Goal: Task Accomplishment & Management: Complete application form

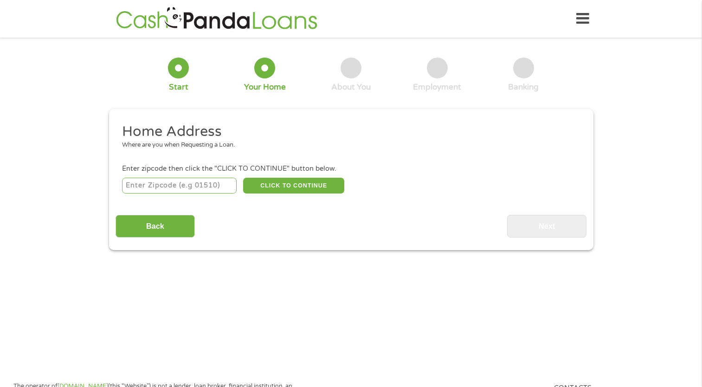
click at [223, 184] on input "number" at bounding box center [179, 186] width 115 height 16
type input "44201"
click at [289, 180] on button "CLICK TO CONTINUE" at bounding box center [293, 186] width 101 height 16
type input "44201"
type input "Atwater"
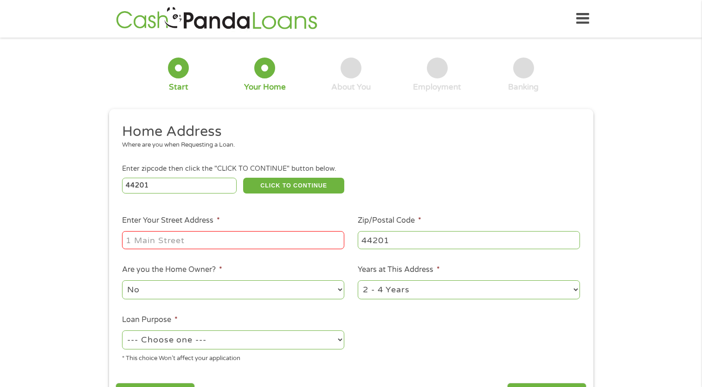
click at [198, 241] on input "Enter Your Street Address *" at bounding box center [233, 240] width 222 height 18
click at [331, 244] on input "[STREET_ADDRESS][PERSON_NAME][PERSON_NAME]" at bounding box center [233, 240] width 222 height 18
type input "[STREET_ADDRESS][PERSON_NAME]"
click at [574, 289] on select "1 Year or less 1 - 2 Years 2 - 4 Years Over 4 Years" at bounding box center [469, 289] width 222 height 19
select select "60months"
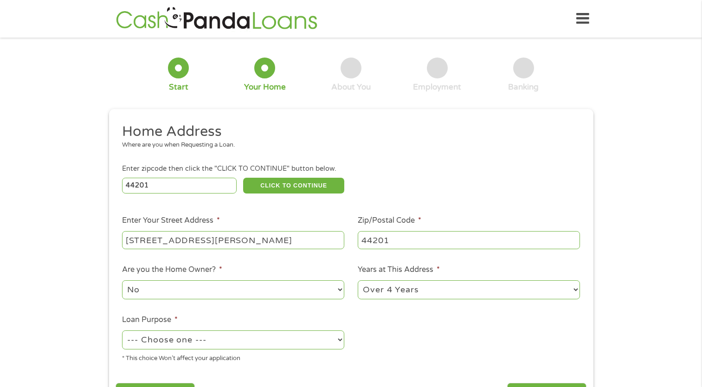
click at [358, 281] on select "1 Year or less 1 - 2 Years 2 - 4 Years Over 4 Years" at bounding box center [469, 289] width 222 height 19
click at [342, 291] on select "No Yes" at bounding box center [233, 289] width 222 height 19
select select "yes"
click at [122, 281] on select "No Yes" at bounding box center [233, 289] width 222 height 19
click at [341, 339] on select "--- Choose one --- Pay Bills Debt Consolidation Home Improvement Major Purchase…" at bounding box center [233, 339] width 222 height 19
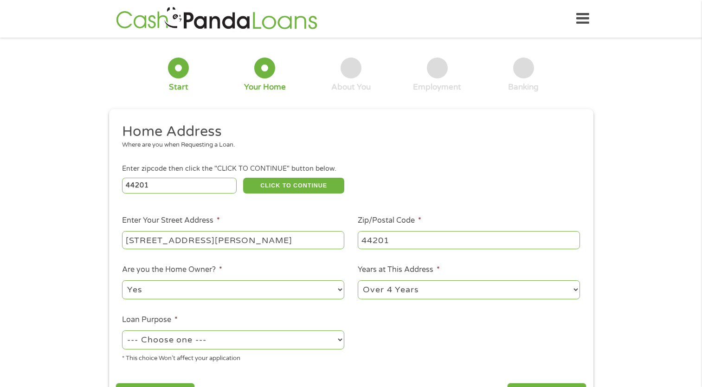
select select "paybills"
click at [122, 331] on select "--- Choose one --- Pay Bills Debt Consolidation Home Improvement Major Purchase…" at bounding box center [233, 339] width 222 height 19
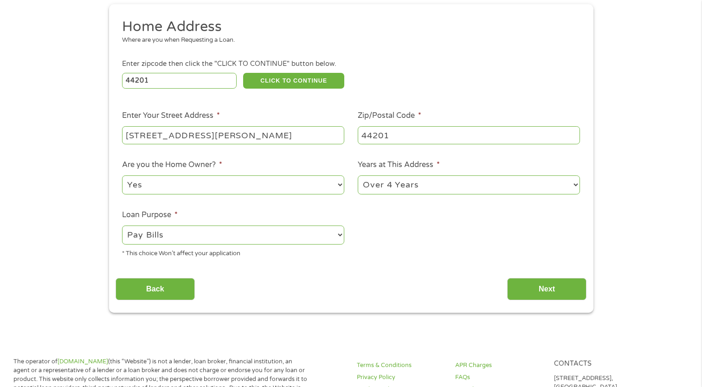
scroll to position [123, 0]
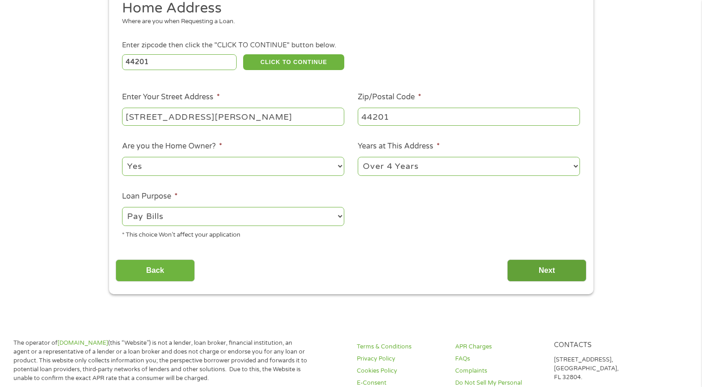
click at [552, 267] on input "Next" at bounding box center [546, 270] width 79 height 23
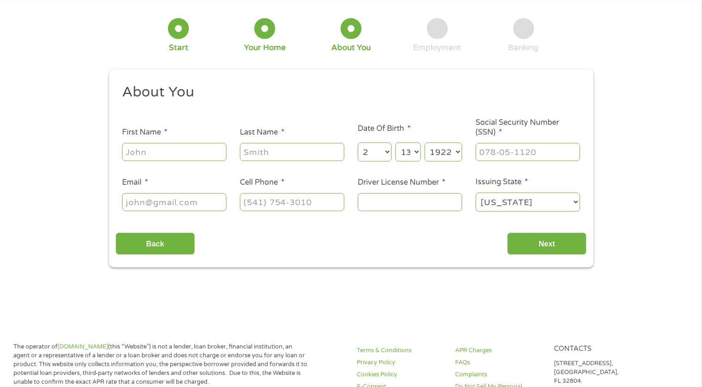
scroll to position [0, 0]
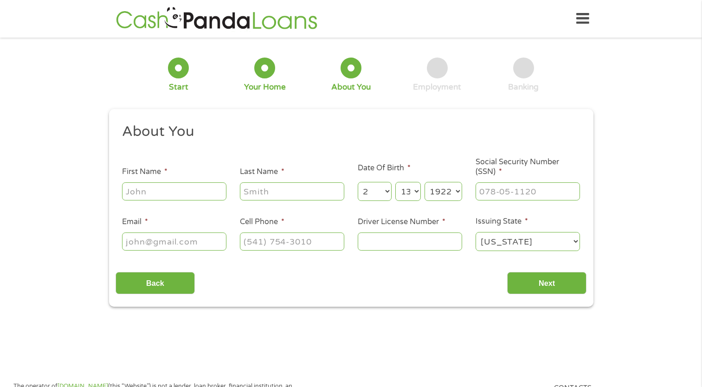
click at [182, 194] on input "First Name *" at bounding box center [174, 191] width 104 height 18
type input "[PERSON_NAME]"
type input "[EMAIL_ADDRESS][DOMAIN_NAME]"
type input "[PHONE_NUMBER]"
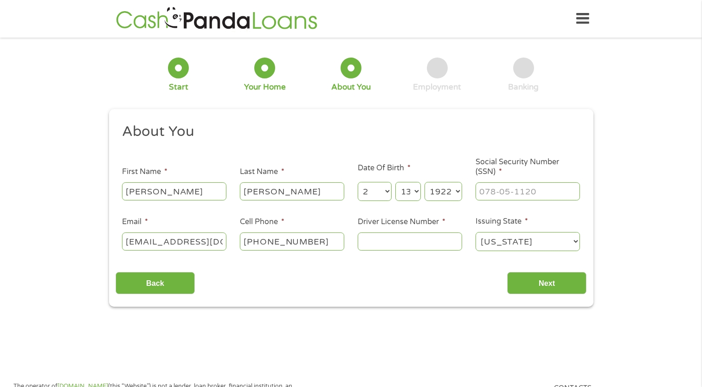
click at [388, 194] on select "Month 1 2 3 4 5 6 7 8 9 10 11 12" at bounding box center [375, 191] width 34 height 19
select select "9"
click at [358, 182] on select "Month 1 2 3 4 5 6 7 8 9 10 11 12" at bounding box center [375, 191] width 34 height 19
click at [419, 193] on select "Day 1 2 3 4 5 6 7 8 9 10 11 12 13 14 15 16 17 18 19 20 21 22 23 24 25 26 27 28 …" at bounding box center [407, 191] width 25 height 19
select select "30"
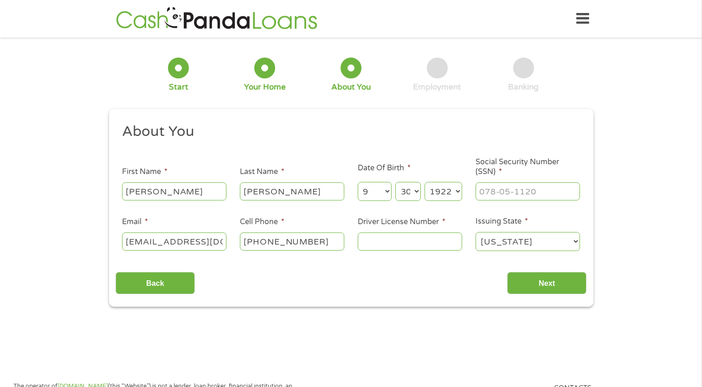
click at [395, 182] on select "Day 1 2 3 4 5 6 7 8 9 10 11 12 13 14 15 16 17 18 19 20 21 22 23 24 25 26 27 28 …" at bounding box center [407, 191] width 25 height 19
click at [459, 192] on select "Year [DATE] 2006 2005 2004 2003 2002 2001 2000 1999 1998 1997 1996 1995 1994 19…" at bounding box center [444, 191] width 38 height 19
select select "1952"
click at [425, 182] on select "Year [DATE] 2006 2005 2004 2003 2002 2001 2000 1999 1998 1997 1996 1995 1994 19…" at bounding box center [444, 191] width 38 height 19
click at [485, 192] on input "___-__-____" at bounding box center [528, 191] width 104 height 18
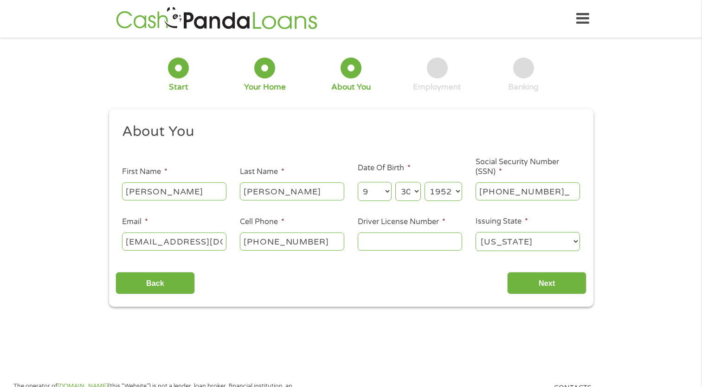
type input "290-54-0453"
click at [369, 245] on input "Driver License Number *" at bounding box center [410, 242] width 104 height 18
type input "E"
type input "RF810021"
click at [542, 282] on input "Next" at bounding box center [546, 283] width 79 height 23
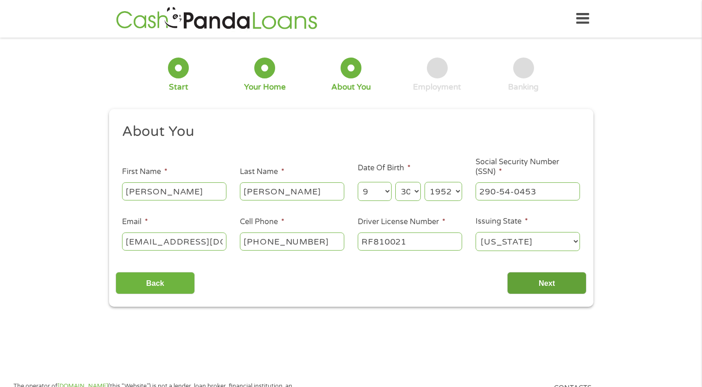
scroll to position [4, 4]
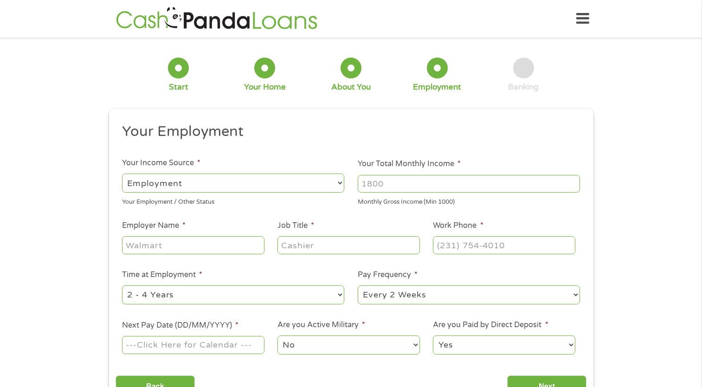
click at [341, 182] on select "--- Choose one --- Employment [DEMOGRAPHIC_DATA] Benefits" at bounding box center [233, 183] width 222 height 19
select select "benefits"
click at [122, 174] on select "--- Choose one --- Employment [DEMOGRAPHIC_DATA] Benefits" at bounding box center [233, 183] width 222 height 19
type input "Other"
type input "[PHONE_NUMBER]"
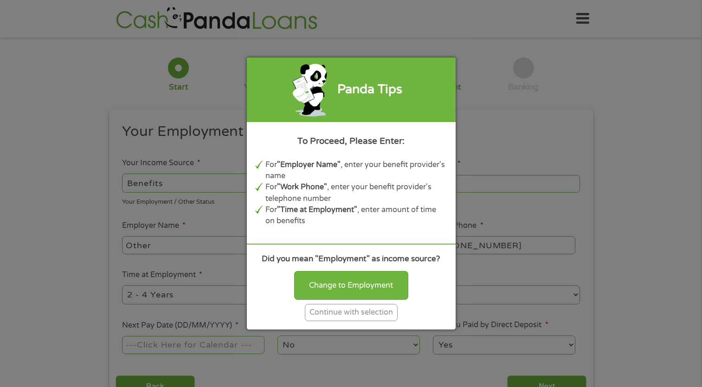
click at [362, 311] on div "Continue with selection" at bounding box center [351, 312] width 93 height 17
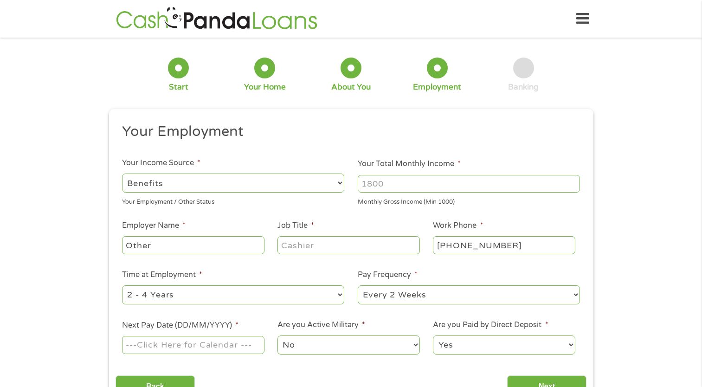
click at [194, 251] on input "Other" at bounding box center [193, 245] width 142 height 18
type input "OPM"
drag, startPoint x: 314, startPoint y: 251, endPoint x: 281, endPoint y: 253, distance: 33.5
click at [282, 252] on input "Job Title *" at bounding box center [349, 245] width 142 height 18
type input "r"
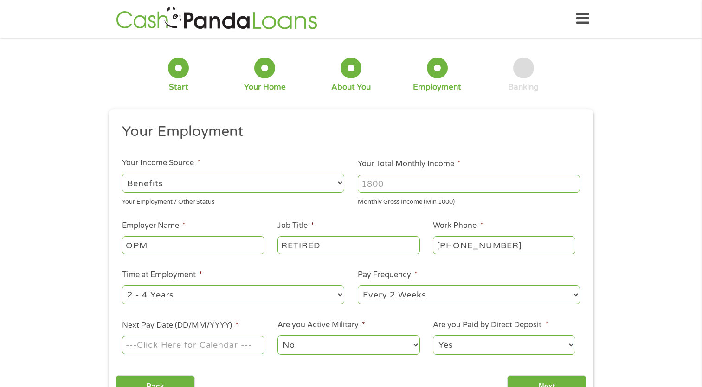
type input "RETIRED"
drag, startPoint x: 388, startPoint y: 185, endPoint x: 360, endPoint y: 182, distance: 28.5
click at [360, 182] on input "Your Total Monthly Income *" at bounding box center [469, 184] width 222 height 18
type input "11000"
click at [457, 147] on ul "Your Employment Your Income Source * --- Choose one --- Employment [DEMOGRAPHIC…" at bounding box center [351, 243] width 471 height 240
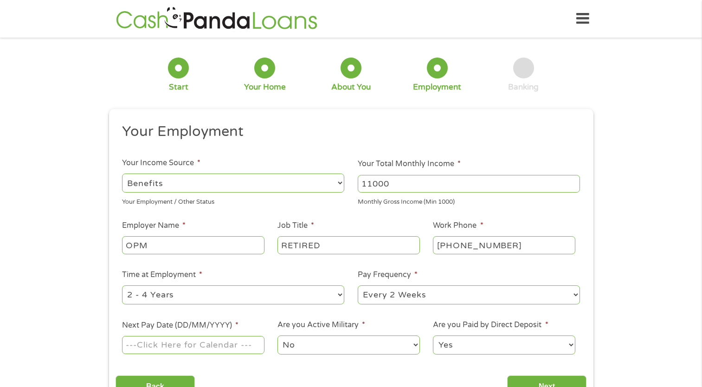
click at [340, 297] on select "--- Choose one --- 1 Year or less 1 - 2 Years 2 - 4 Years Over 4 Years" at bounding box center [233, 294] width 222 height 19
select select "60months"
click at [122, 285] on select "--- Choose one --- 1 Year or less 1 - 2 Years 2 - 4 Years Over 4 Years" at bounding box center [233, 294] width 222 height 19
click at [573, 296] on select "--- Choose one --- Every 2 Weeks Every Week Monthly Semi-Monthly" at bounding box center [469, 294] width 222 height 19
select select "monthly"
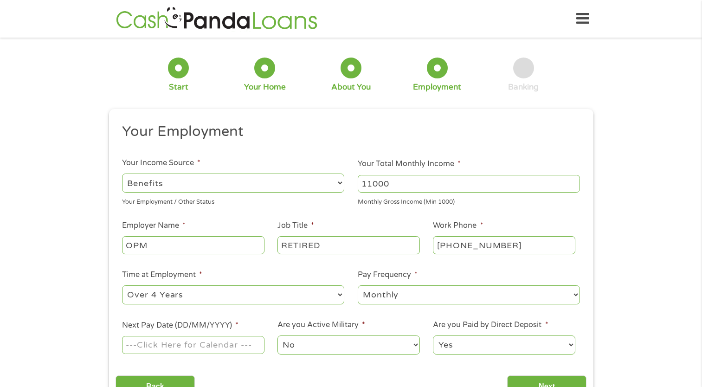
click at [358, 285] on select "--- Choose one --- Every 2 Weeks Every Week Monthly Semi-Monthly" at bounding box center [469, 294] width 222 height 19
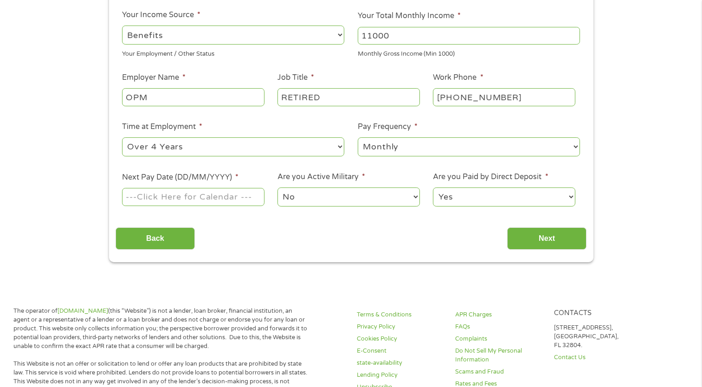
scroll to position [179, 0]
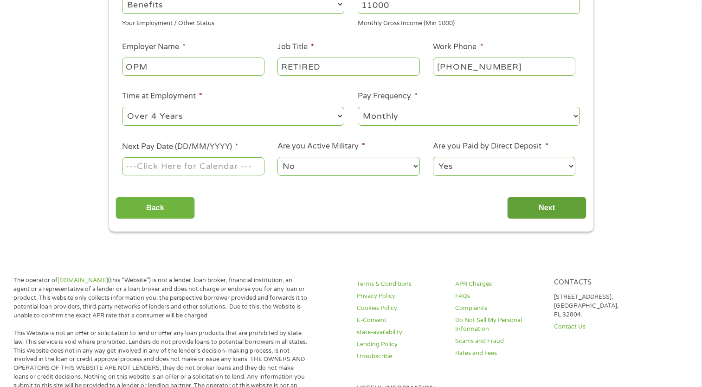
click at [559, 207] on input "Next" at bounding box center [546, 208] width 79 height 23
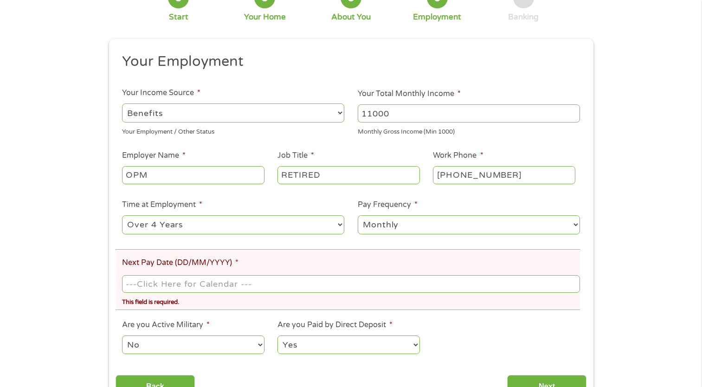
scroll to position [129, 0]
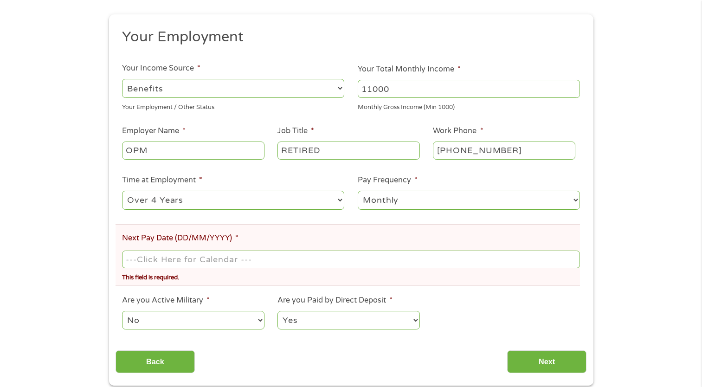
click at [217, 257] on input "Next Pay Date (DD/MM/YYYY) *" at bounding box center [351, 260] width 458 height 18
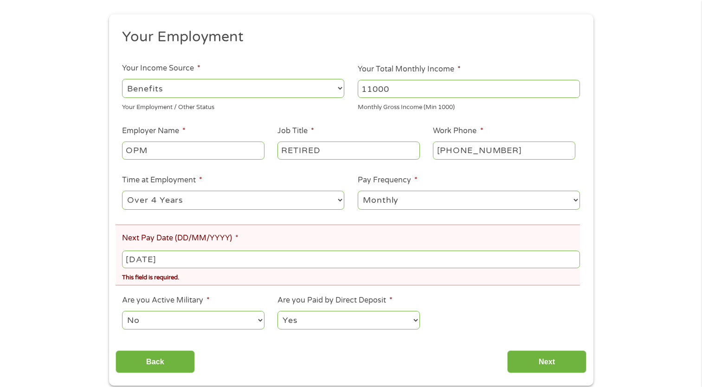
click at [135, 266] on input "[DATE]" at bounding box center [351, 260] width 458 height 18
click at [249, 245] on li "Next Pay Date (DD/MM/YYYY) * [DATE] This field is required." at bounding box center [348, 255] width 465 height 61
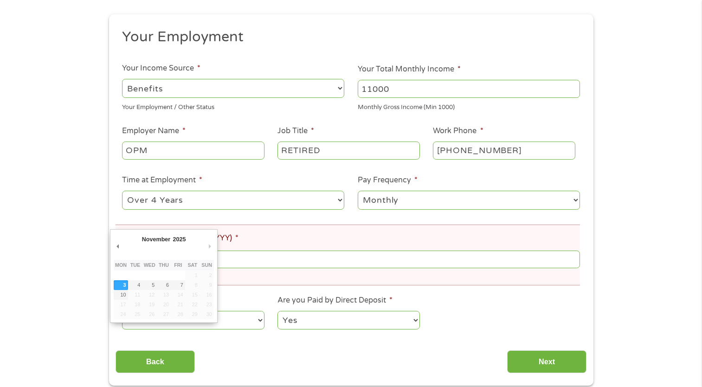
drag, startPoint x: 125, startPoint y: 259, endPoint x: 138, endPoint y: 259, distance: 13.0
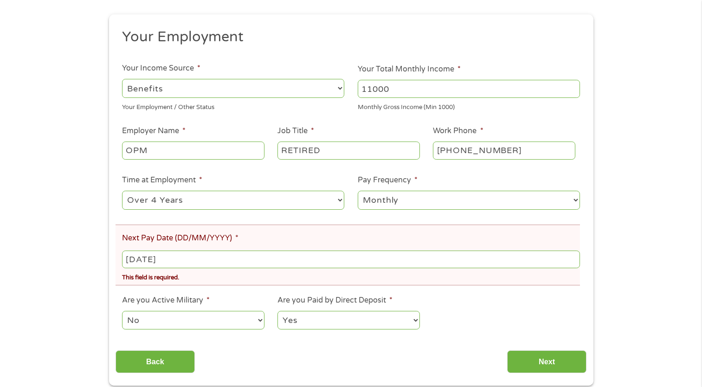
drag, startPoint x: 138, startPoint y: 259, endPoint x: 154, endPoint y: 261, distance: 15.8
click at [154, 261] on input "[DATE]" at bounding box center [351, 260] width 458 height 18
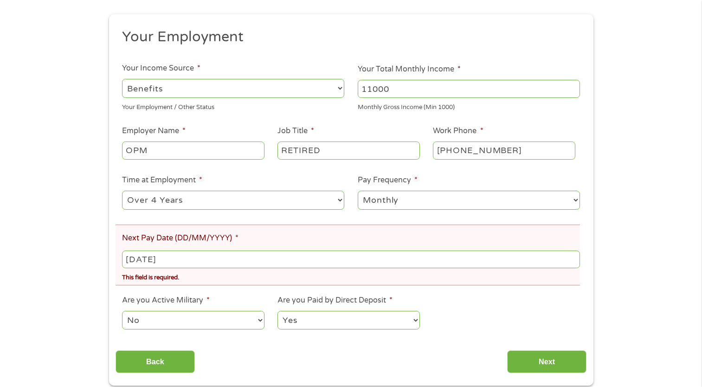
drag, startPoint x: 151, startPoint y: 260, endPoint x: 125, endPoint y: 260, distance: 26.5
click at [125, 260] on input "[DATE]" at bounding box center [351, 260] width 458 height 18
click at [259, 239] on li "Next Pay Date (DD/MM/YYYY) * [DATE] This field is required." at bounding box center [348, 255] width 465 height 61
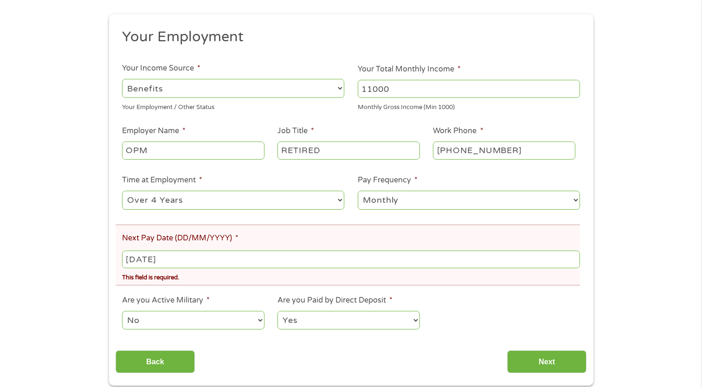
click at [191, 259] on input "[DATE]" at bounding box center [351, 260] width 458 height 18
click at [177, 262] on input "[DATE]" at bounding box center [351, 260] width 458 height 18
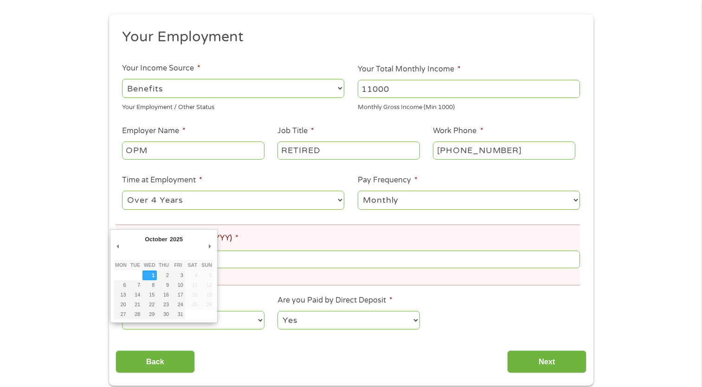
click at [208, 260] on th "Sun" at bounding box center [207, 265] width 14 height 11
click at [208, 247] on button "Next Month" at bounding box center [210, 246] width 8 height 13
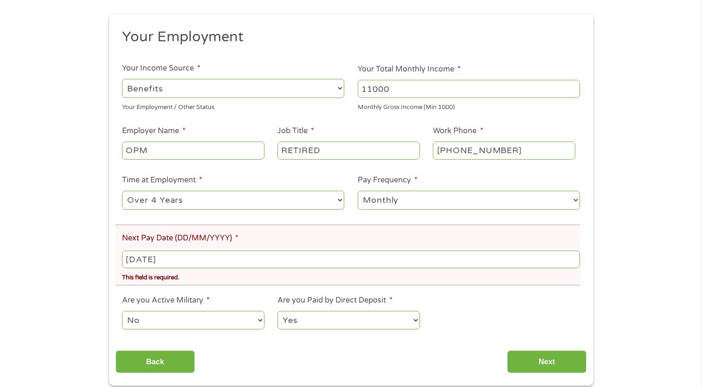
click at [181, 259] on input "[DATE]" at bounding box center [351, 260] width 458 height 18
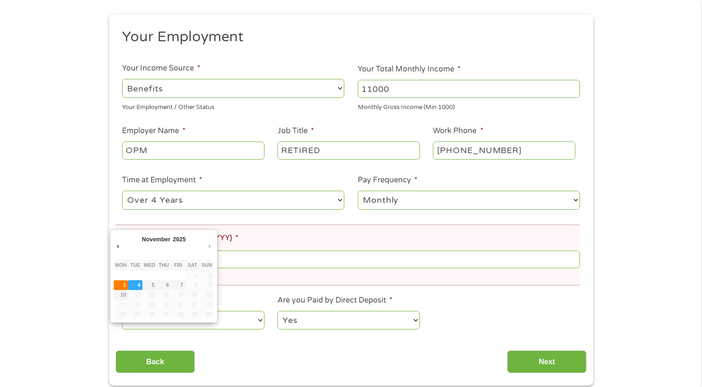
type input "[DATE]"
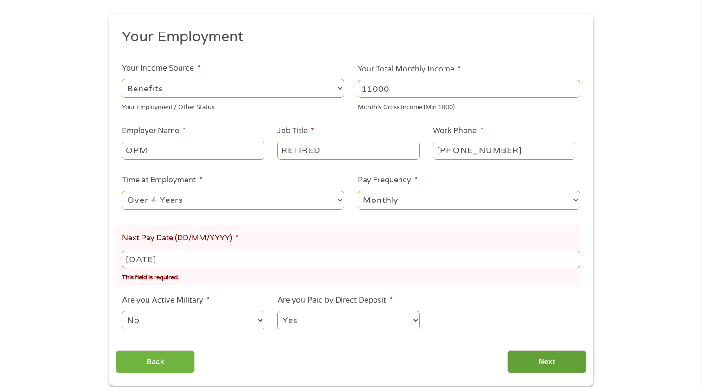
click at [552, 362] on input "Next" at bounding box center [546, 361] width 79 height 23
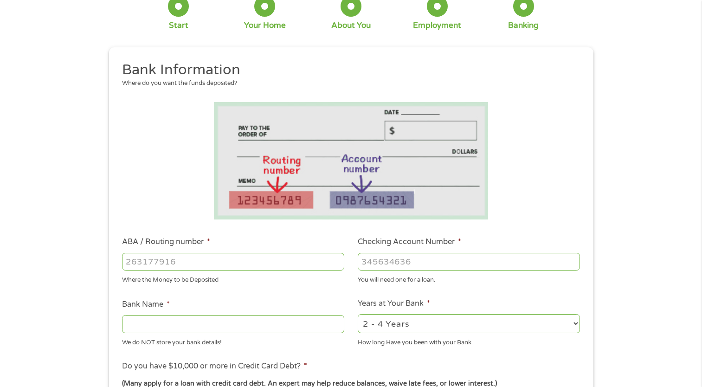
scroll to position [92, 0]
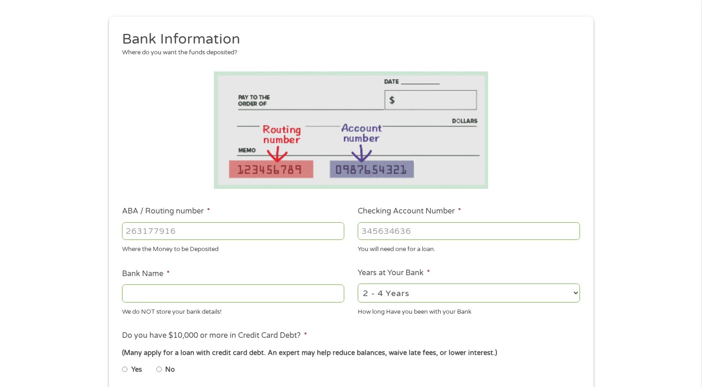
click at [575, 295] on select "2 - 4 Years 6 - 12 Months 1 - 2 Years Over 4 Years" at bounding box center [469, 293] width 222 height 19
select select "60months"
click at [358, 284] on select "2 - 4 Years 6 - 12 Months 1 - 2 Years Over 4 Years" at bounding box center [469, 293] width 222 height 19
click at [208, 236] on input "ABA / Routing number *" at bounding box center [233, 231] width 222 height 18
type input "044000037"
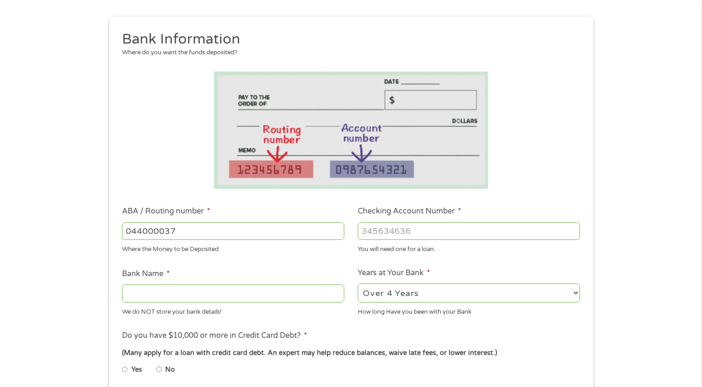
type input "JPMORGAN CHASE BANK NA"
type input "044000037"
click at [377, 234] on input "Checking Account Number *" at bounding box center [469, 231] width 222 height 18
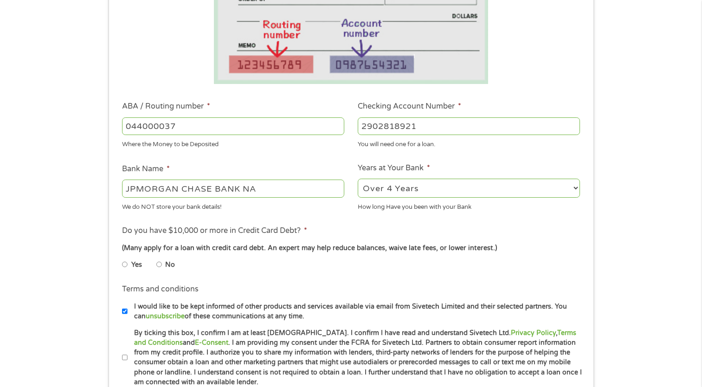
scroll to position [253, 0]
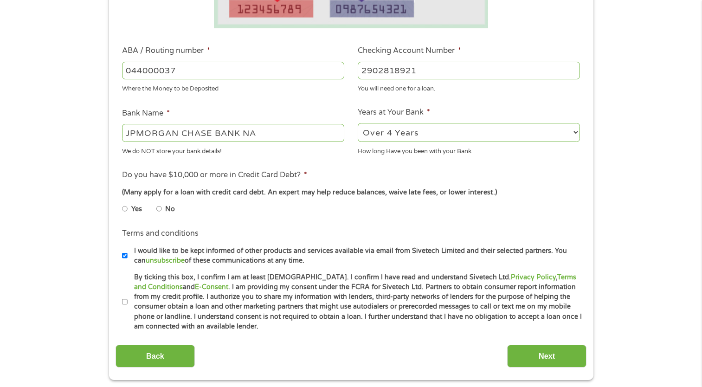
type input "2902818921"
click at [166, 210] on label "No" at bounding box center [170, 209] width 10 height 10
click at [162, 210] on input "No" at bounding box center [159, 208] width 6 height 15
radio input "true"
click at [122, 257] on input "I would like to be kept informed of other products and services available via e…" at bounding box center [125, 255] width 6 height 15
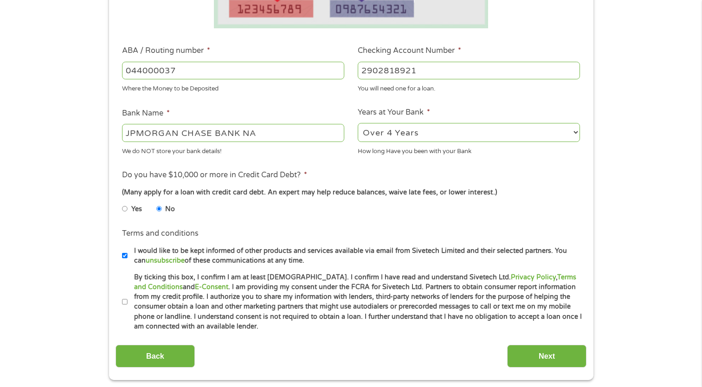
checkbox input "false"
click at [524, 277] on link "Terms and Conditions" at bounding box center [355, 282] width 442 height 18
click at [195, 285] on link "E-Consent" at bounding box center [211, 287] width 33 height 8
click at [123, 299] on input "By ticking this box, I confirm I am at least [DEMOGRAPHIC_DATA]. I confirm I ha…" at bounding box center [125, 302] width 6 height 15
checkbox input "true"
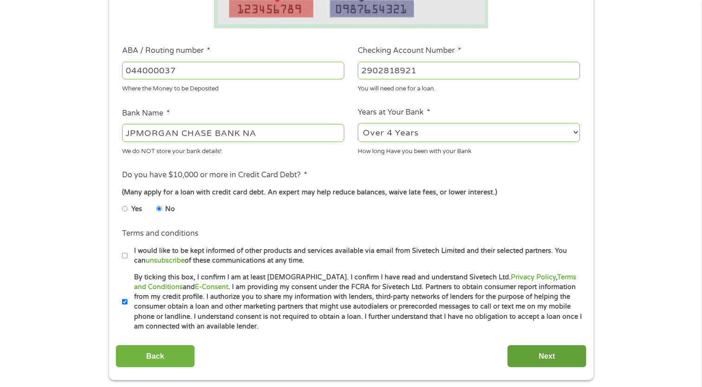
click at [553, 357] on input "Next" at bounding box center [546, 356] width 79 height 23
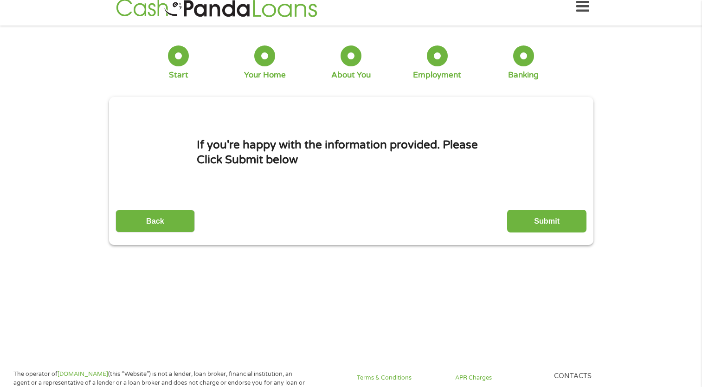
scroll to position [0, 0]
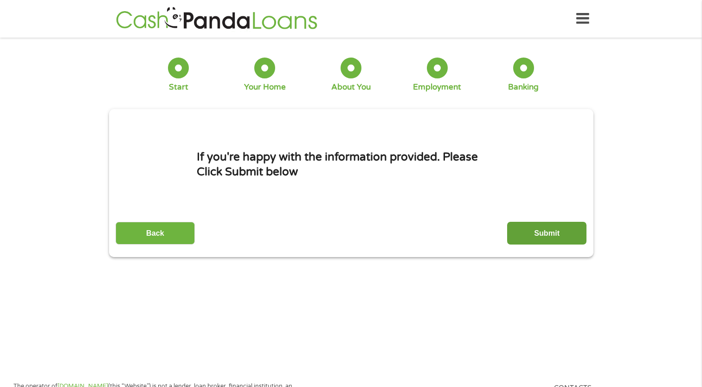
click at [536, 230] on input "Submit" at bounding box center [546, 233] width 79 height 23
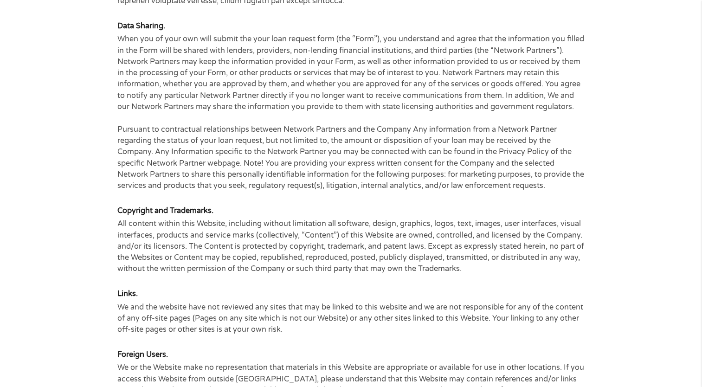
scroll to position [1679, 0]
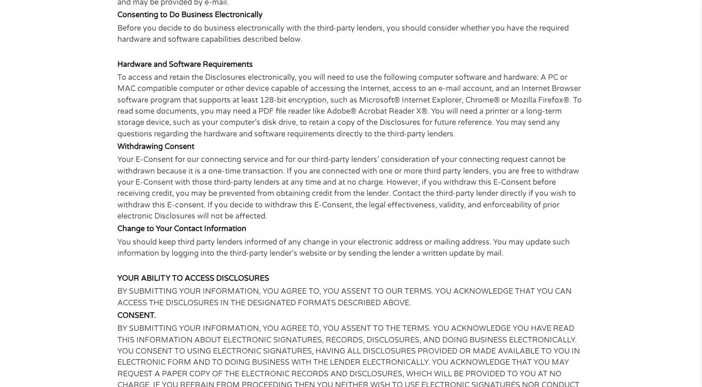
scroll to position [364, 0]
